Goal: Information Seeking & Learning: Learn about a topic

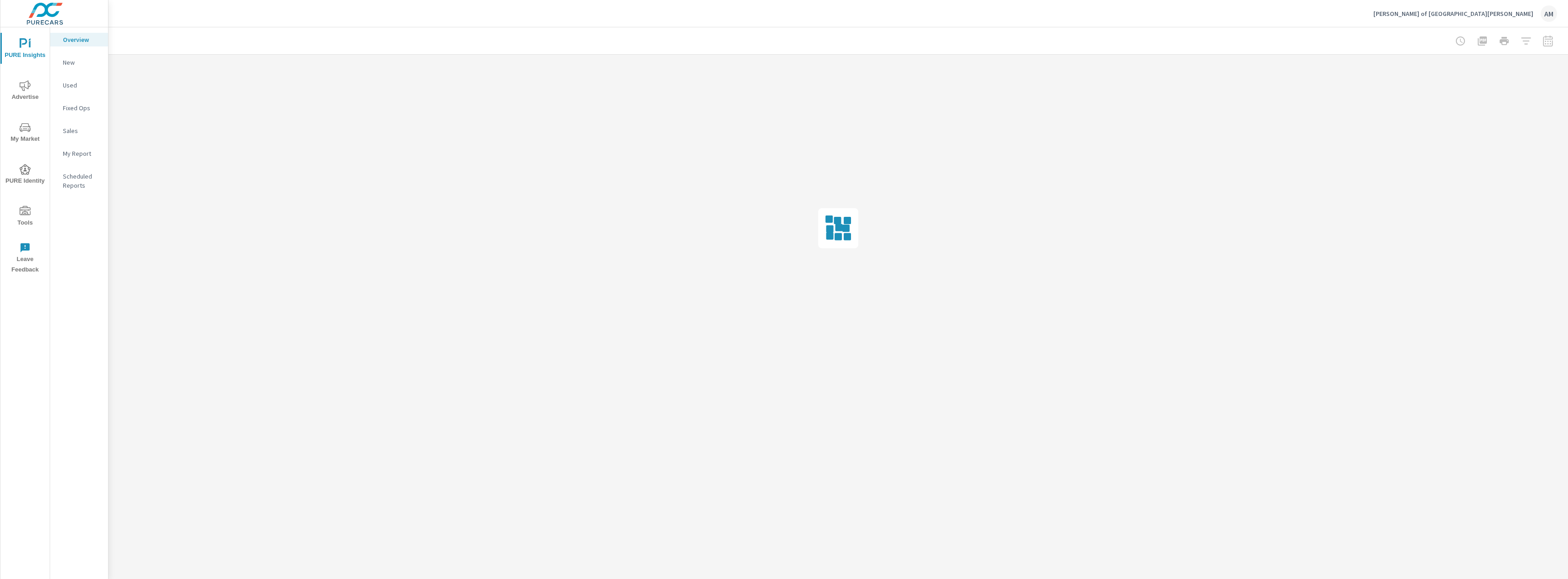
click at [26, 91] on span "Advertise" at bounding box center [25, 91] width 44 height 23
click at [71, 84] on p "PMAX" at bounding box center [82, 85] width 38 height 9
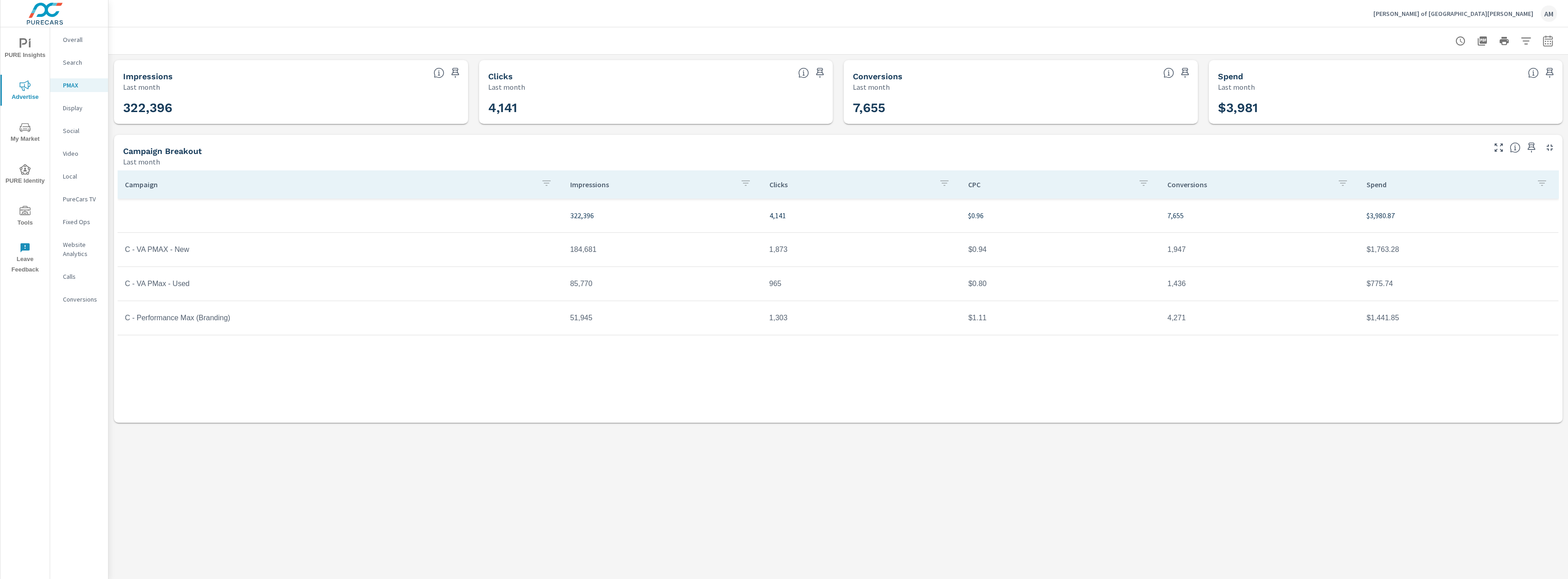
click at [76, 59] on p "Search" at bounding box center [82, 62] width 38 height 9
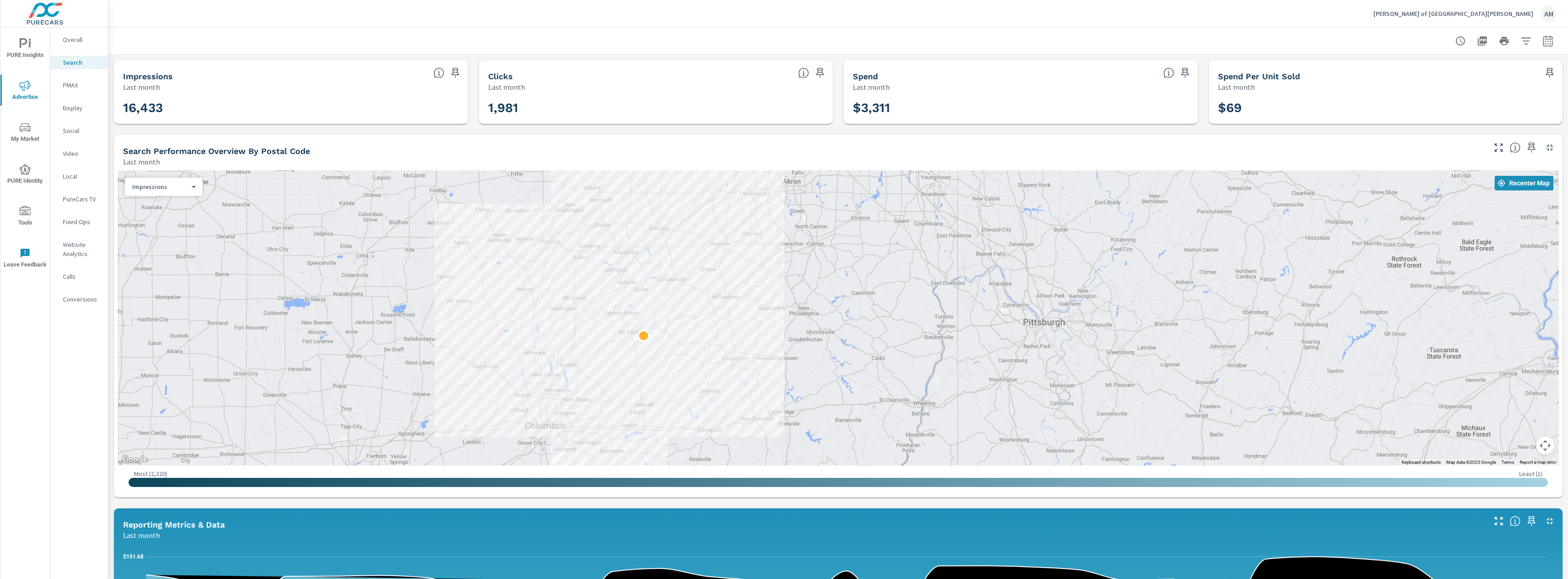
drag, startPoint x: 461, startPoint y: 292, endPoint x: 434, endPoint y: 325, distance: 42.6
click at [434, 325] on div at bounding box center [838, 318] width 1441 height 296
click at [76, 88] on p "PMAX" at bounding box center [82, 85] width 38 height 9
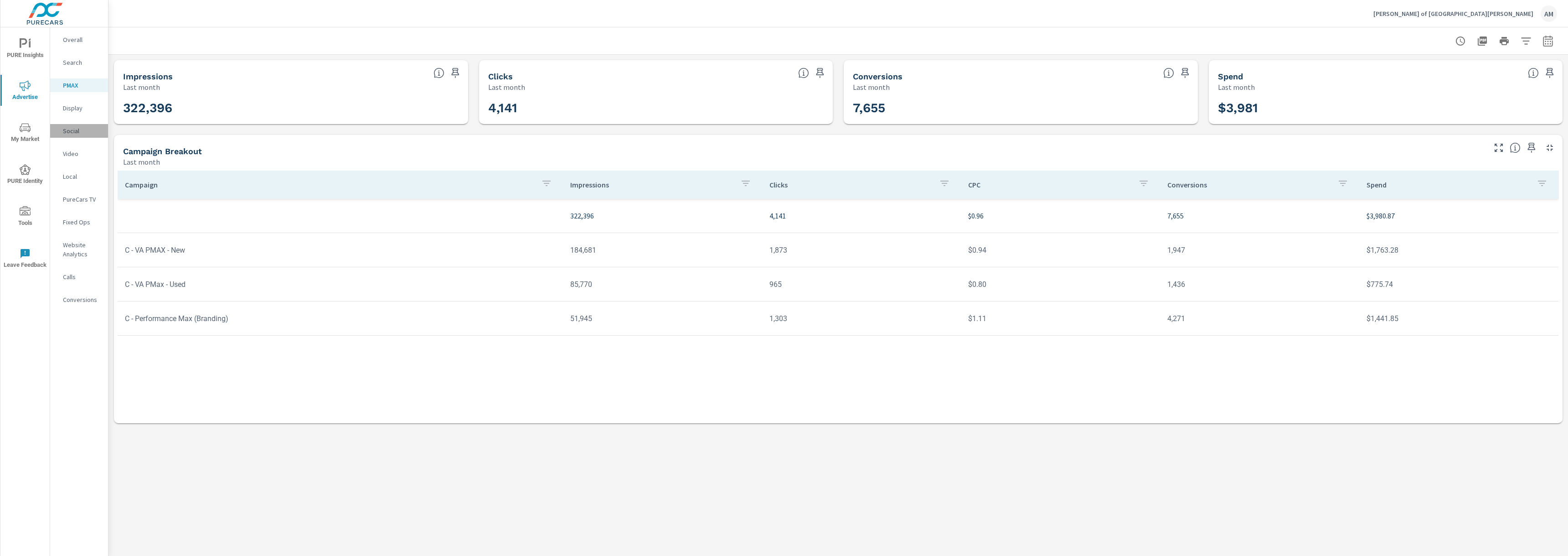
click at [69, 131] on p "Social" at bounding box center [82, 131] width 38 height 9
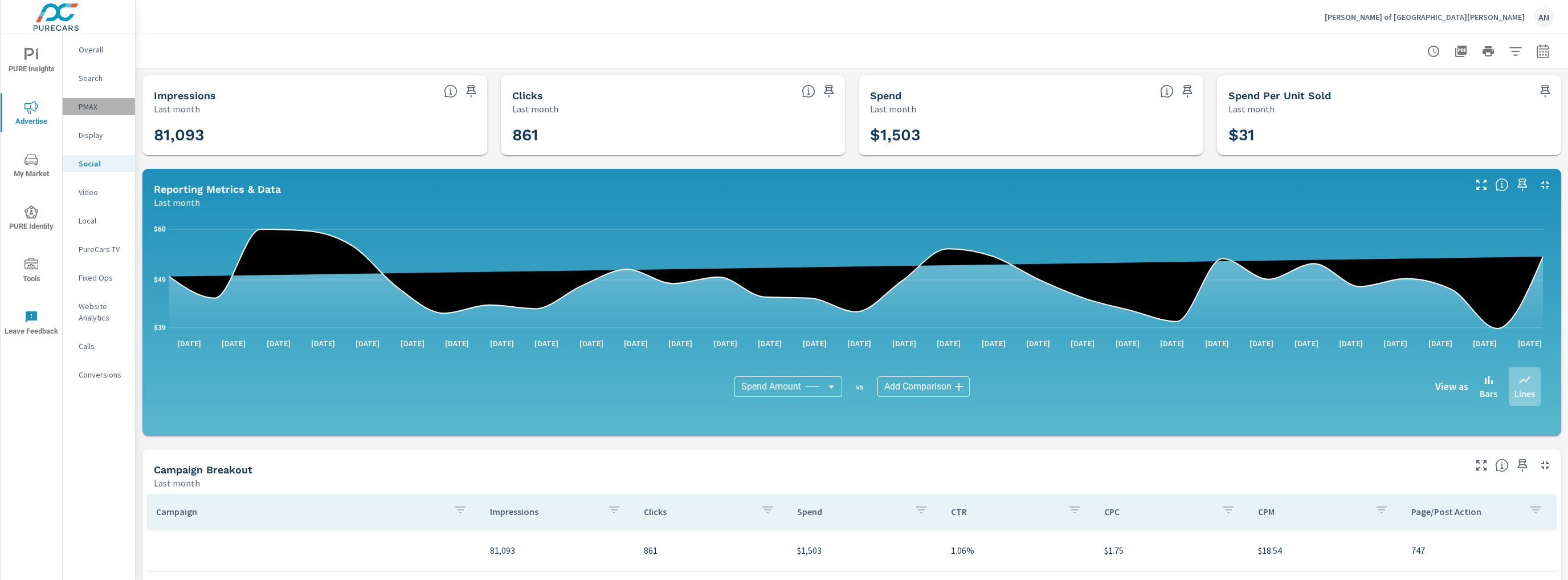
click at [95, 107] on p "PMAX" at bounding box center [103, 106] width 48 height 11
